Goal: Information Seeking & Learning: Learn about a topic

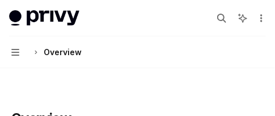
click at [248, 15] on div "Search..." at bounding box center [239, 18] width 53 height 18
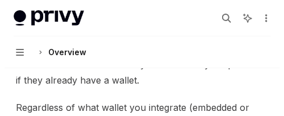
scroll to position [397, 0]
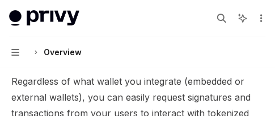
click at [157, 61] on button "Navigation Overview" at bounding box center [137, 52] width 275 height 32
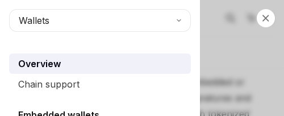
click at [115, 61] on div "Overview" at bounding box center [101, 64] width 166 height 14
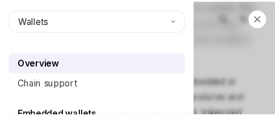
scroll to position [0, 0]
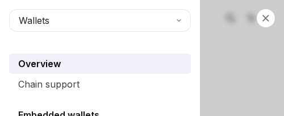
click at [107, 62] on div "Overview" at bounding box center [101, 64] width 166 height 14
click at [91, 62] on div "Overview" at bounding box center [101, 64] width 166 height 14
click at [59, 16] on button "Wallets" at bounding box center [100, 20] width 182 height 23
click at [84, 65] on div "Overview" at bounding box center [101, 64] width 166 height 14
click at [242, 21] on div "Close navigation Wallets Overview Chain support Embedded wallets Create a walle…" at bounding box center [142, 58] width 284 height 116
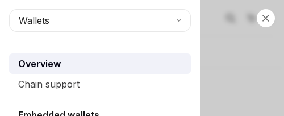
type textarea "*"
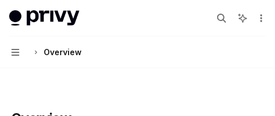
click at [248, 15] on div "Search..." at bounding box center [239, 18] width 53 height 18
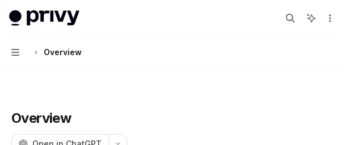
type textarea "*"
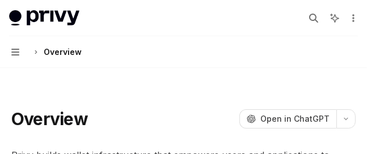
click at [78, 22] on img at bounding box center [44, 18] width 70 height 16
